Goal: Transaction & Acquisition: Purchase product/service

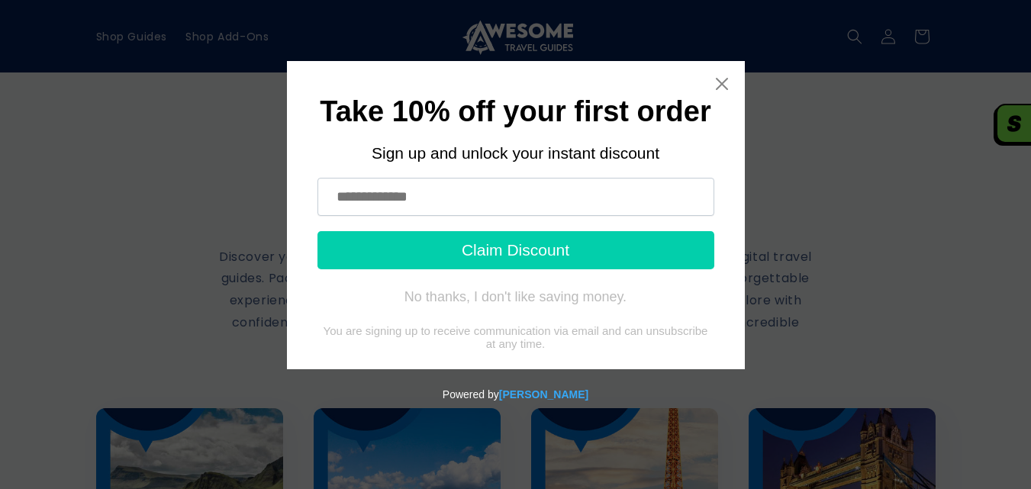
click at [378, 185] on input "text" at bounding box center [515, 197] width 397 height 38
type input "**********"
click at [378, 254] on button "Claim Discount" at bounding box center [515, 250] width 397 height 38
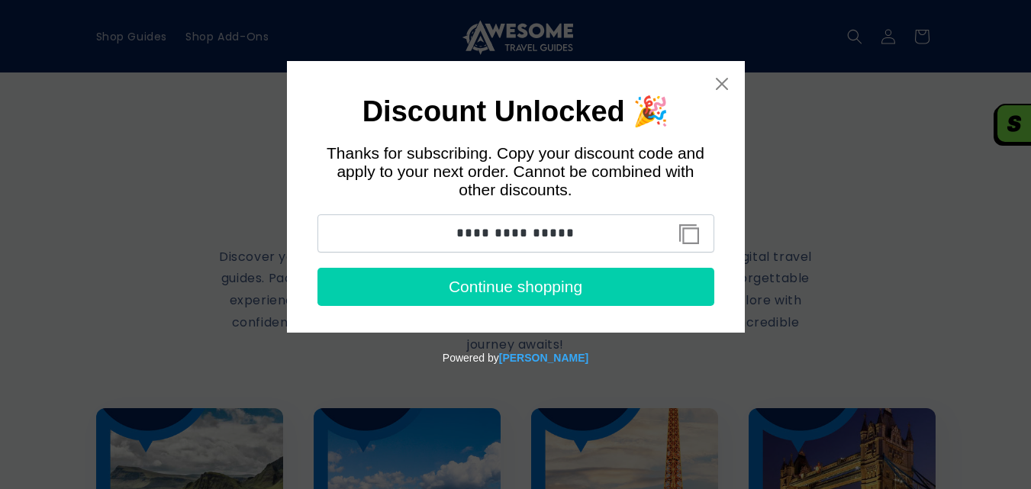
click at [683, 246] on button "Copy discount code to clipboard" at bounding box center [689, 234] width 34 height 31
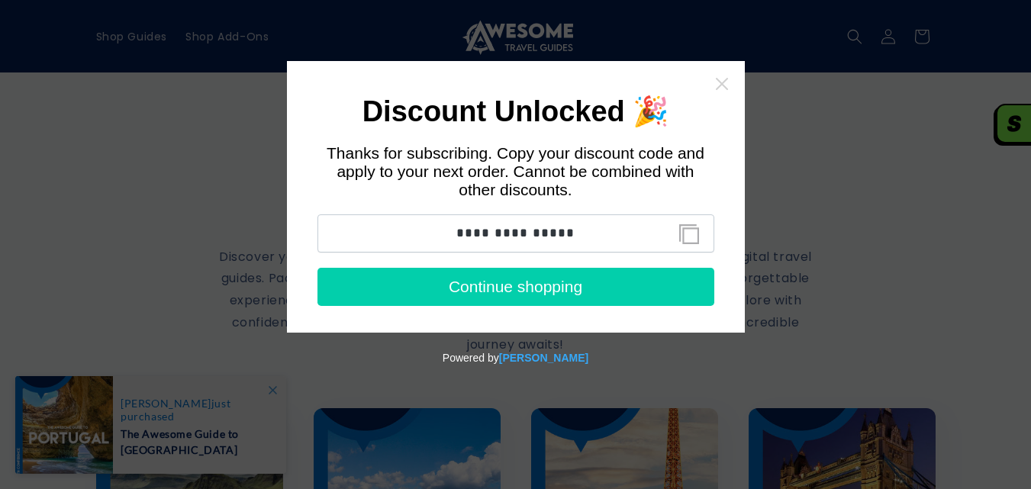
click at [726, 83] on icon "Close widget" at bounding box center [721, 83] width 15 height 15
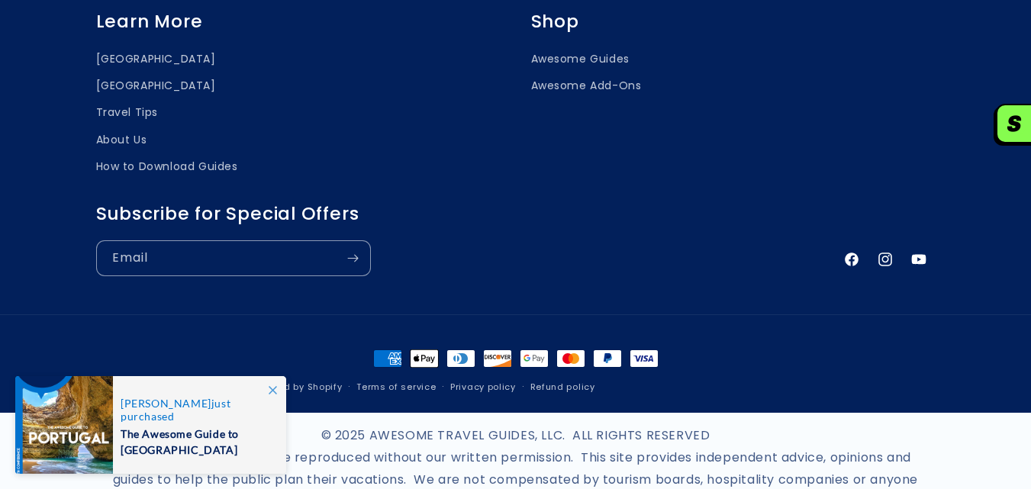
scroll to position [1130, 0]
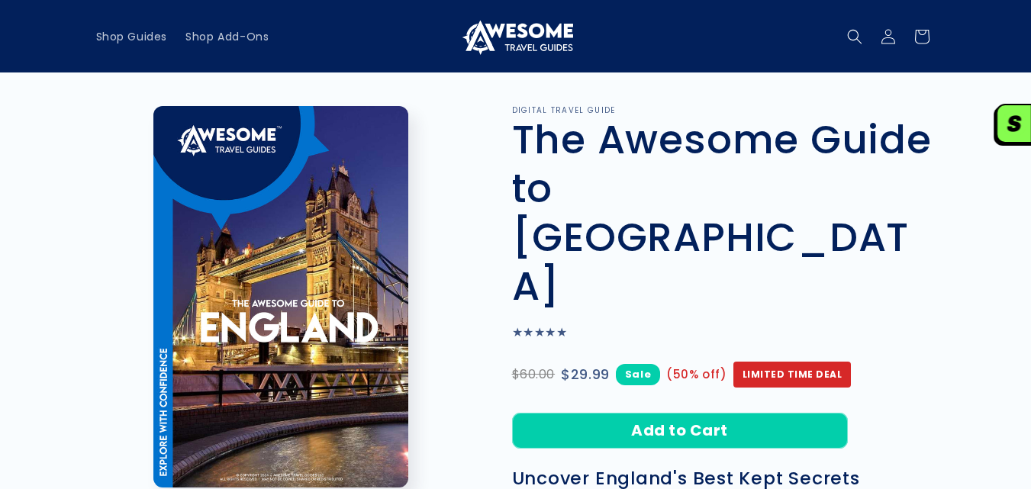
click at [667, 141] on h1 "The Awesome Guide to England" at bounding box center [723, 212] width 423 height 195
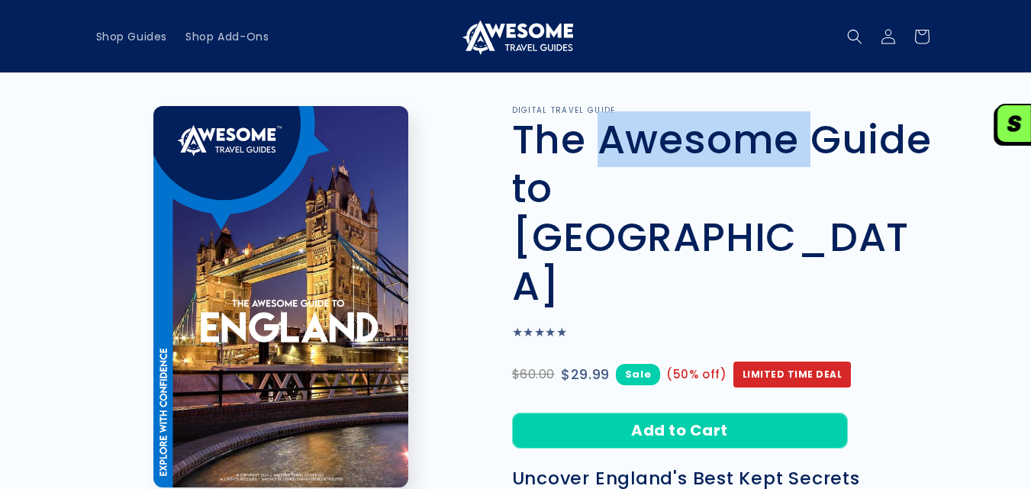
click at [667, 141] on h1 "The Awesome Guide to England" at bounding box center [723, 212] width 423 height 195
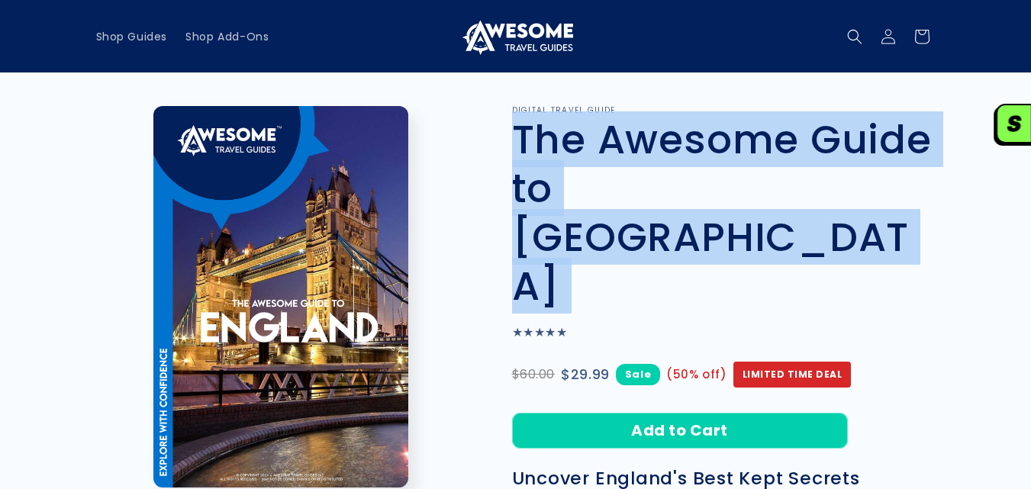
click at [667, 141] on h1 "The Awesome Guide to England" at bounding box center [723, 212] width 423 height 195
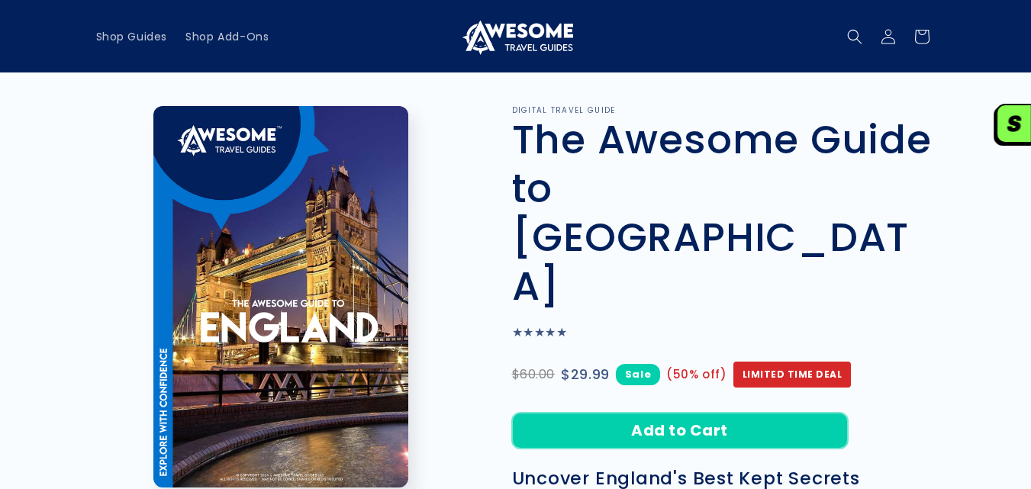
click at [648, 413] on button "Add to Cart" at bounding box center [680, 431] width 336 height 36
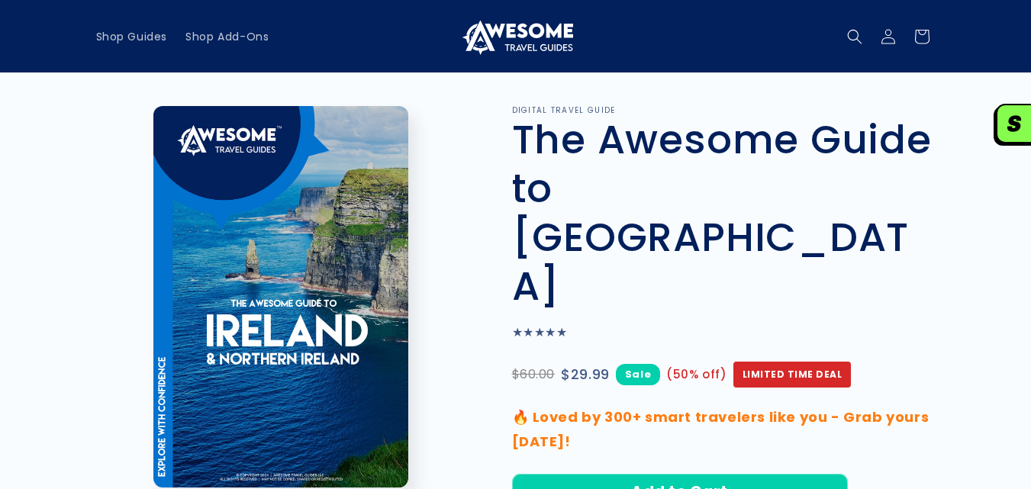
click at [682, 156] on h1 "The Awesome Guide to [GEOGRAPHIC_DATA]" at bounding box center [723, 212] width 423 height 195
click at [682, 156] on h1 "The Awesome Guide to Ireland" at bounding box center [723, 212] width 423 height 195
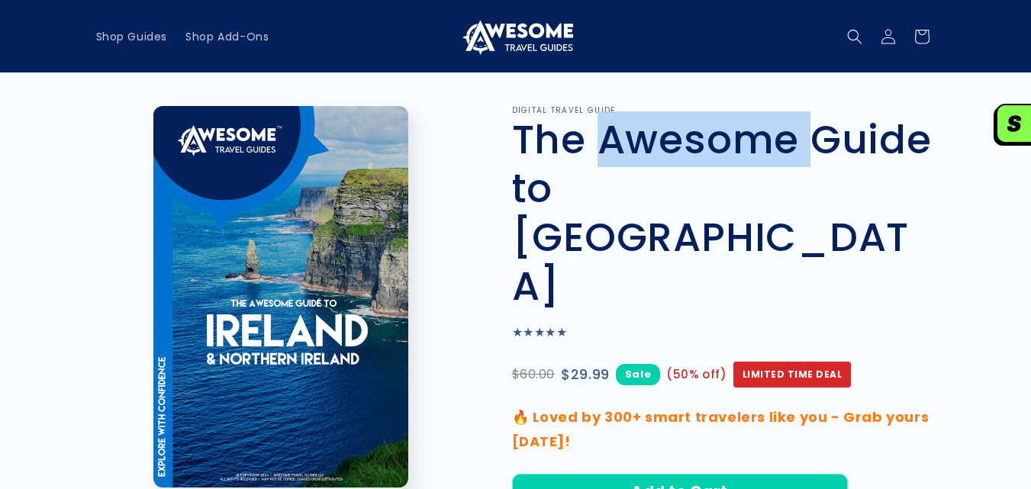
click at [681, 156] on h1 "The Awesome Guide to Ireland" at bounding box center [723, 212] width 423 height 195
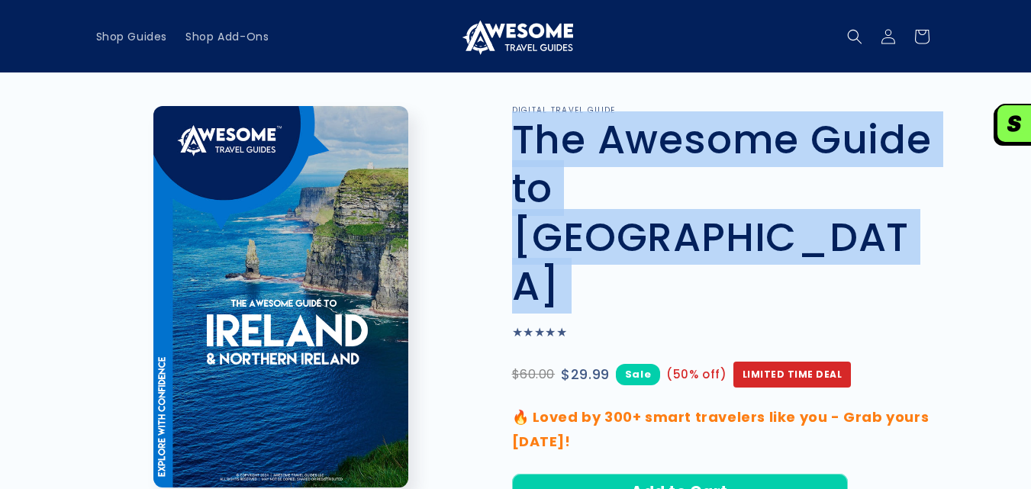
click at [681, 156] on h1 "The Awesome Guide to Ireland" at bounding box center [723, 212] width 423 height 195
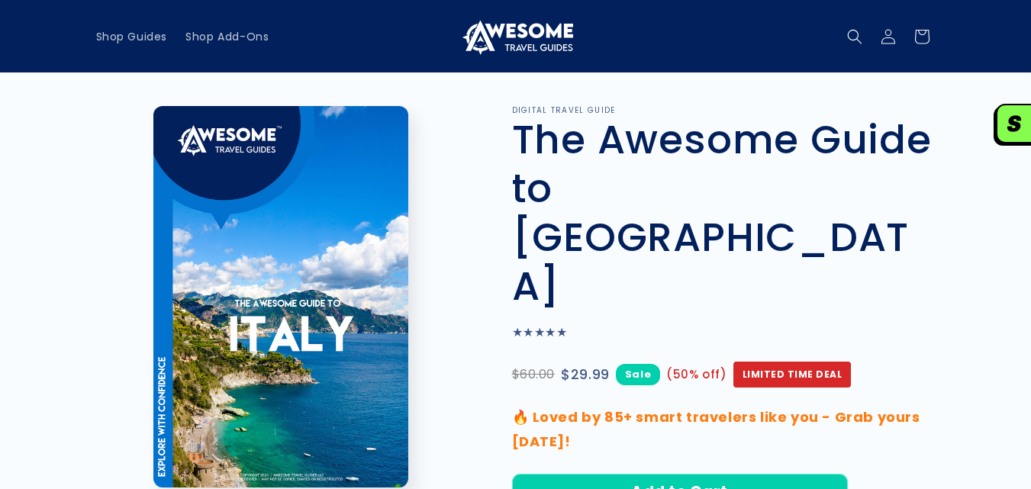
click at [688, 164] on h1 "The Awesome Guide to [GEOGRAPHIC_DATA]" at bounding box center [723, 212] width 423 height 195
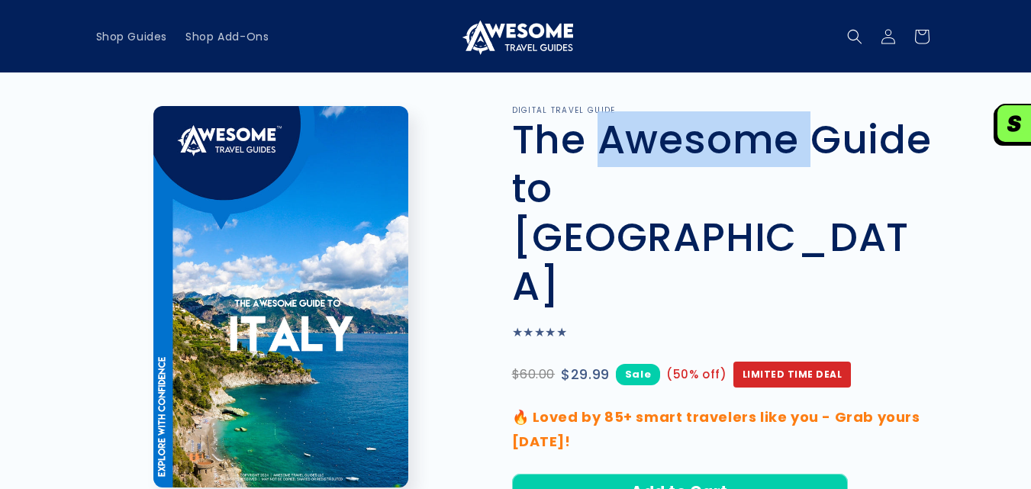
click at [688, 164] on h1 "The Awesome Guide to [GEOGRAPHIC_DATA]" at bounding box center [723, 212] width 423 height 195
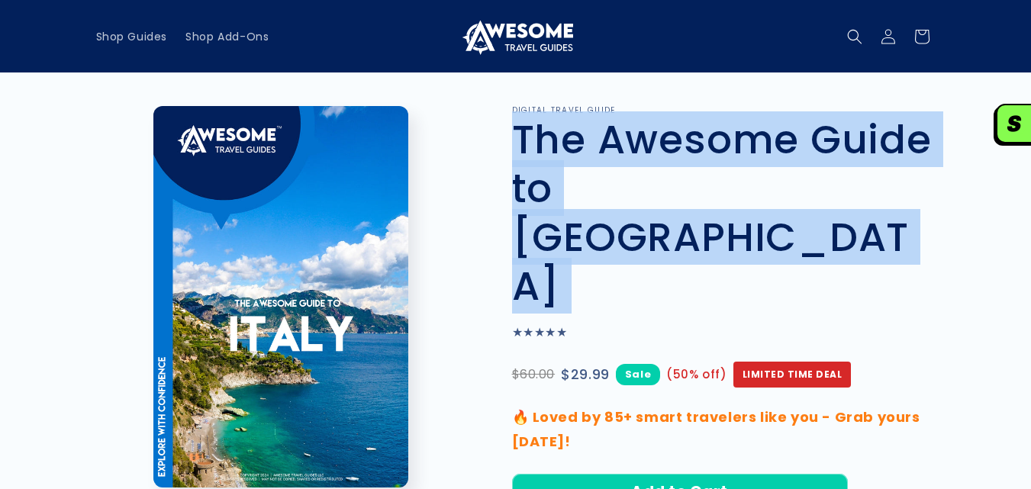
click at [688, 164] on h1 "The Awesome Guide to [GEOGRAPHIC_DATA]" at bounding box center [723, 212] width 423 height 195
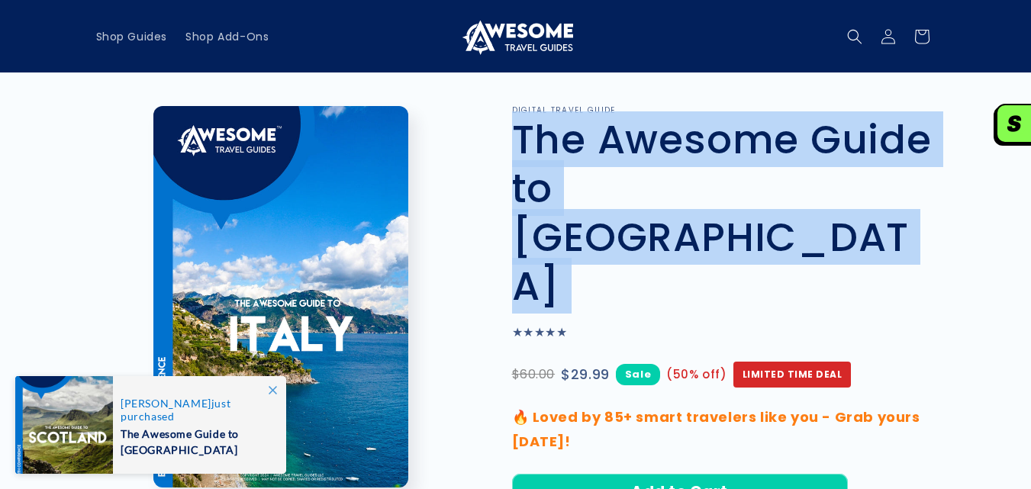
copy div "The Awesome Guide to Italy The Awesome Guide to Italy"
